Goal: Use online tool/utility: Utilize a website feature to perform a specific function

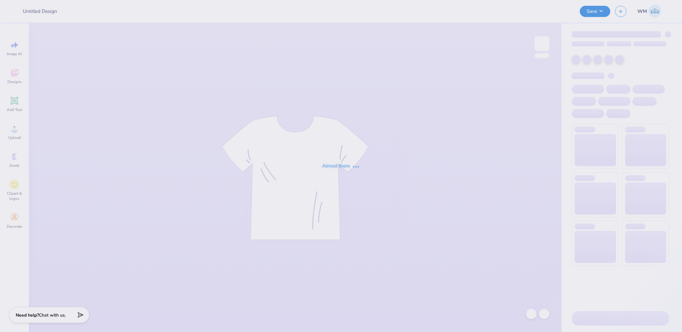
type input "hoodie"
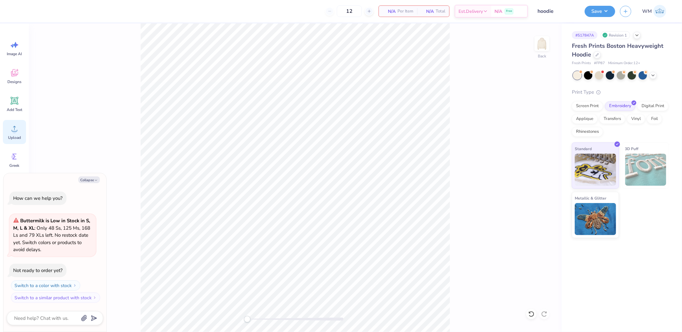
click at [14, 131] on circle at bounding box center [14, 131] width 4 height 4
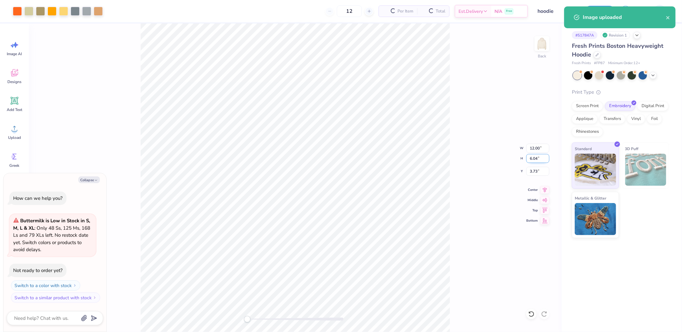
type textarea "x"
drag, startPoint x: 534, startPoint y: 148, endPoint x: 549, endPoint y: 147, distance: 15.1
click at [534, 148] on input "12.00" at bounding box center [537, 148] width 23 height 9
type input "12"
type textarea "x"
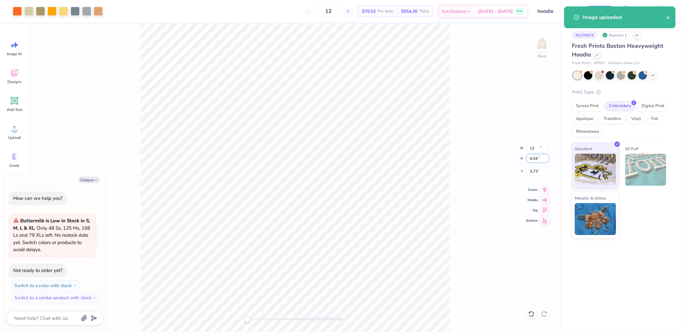
type input "12.00"
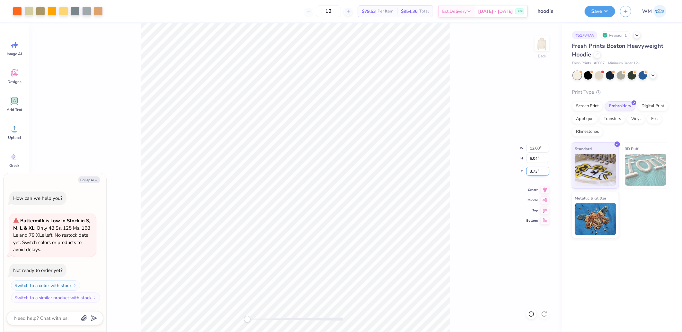
click at [534, 174] on input "3.73" at bounding box center [537, 171] width 23 height 9
type input "3"
click at [544, 189] on icon at bounding box center [545, 188] width 4 height 5
click at [605, 9] on button "Save" at bounding box center [599, 10] width 30 height 11
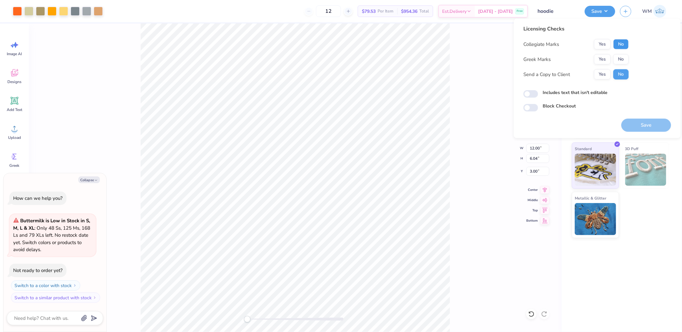
click at [622, 45] on button "No" at bounding box center [620, 44] width 15 height 10
click at [604, 60] on button "Yes" at bounding box center [602, 59] width 17 height 10
type textarea "x"
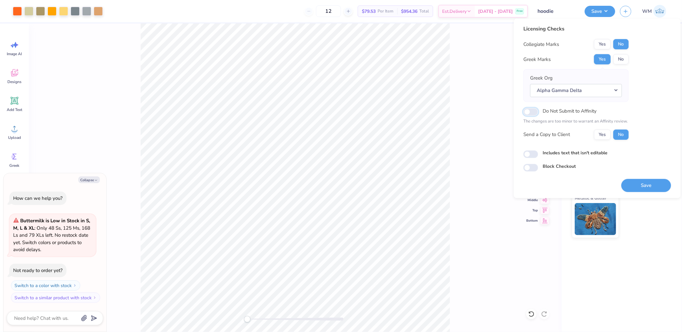
click at [527, 113] on input "Do Not Submit to Affinity" at bounding box center [530, 112] width 15 height 8
checkbox input "true"
type textarea "x"
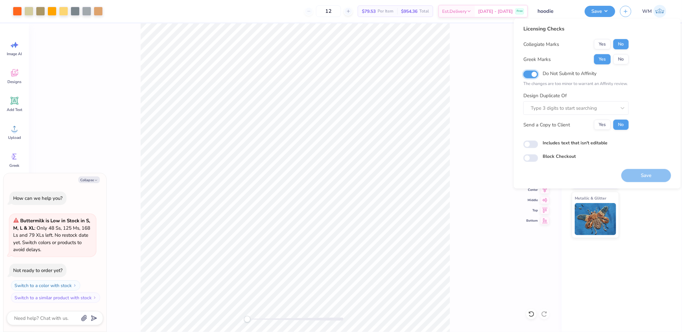
click at [533, 76] on input "Do Not Submit to Affinity" at bounding box center [530, 75] width 15 height 8
checkbox input "false"
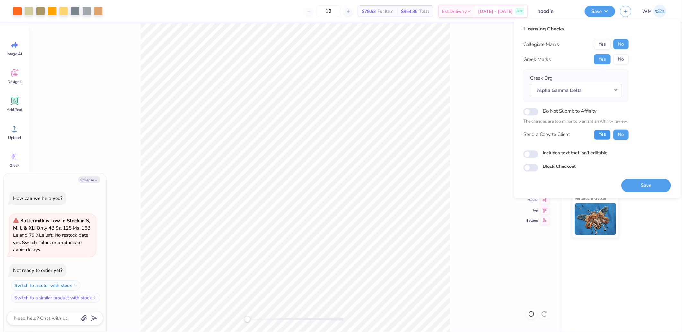
click at [603, 136] on button "Yes" at bounding box center [602, 134] width 17 height 10
type textarea "x"
click at [528, 157] on input "Includes text that isn't editable" at bounding box center [530, 154] width 15 height 8
checkbox input "true"
click at [657, 184] on button "Save" at bounding box center [646, 185] width 50 height 13
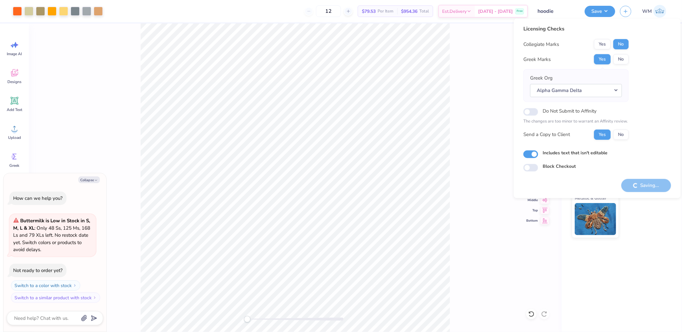
type textarea "x"
